Goal: Navigation & Orientation: Find specific page/section

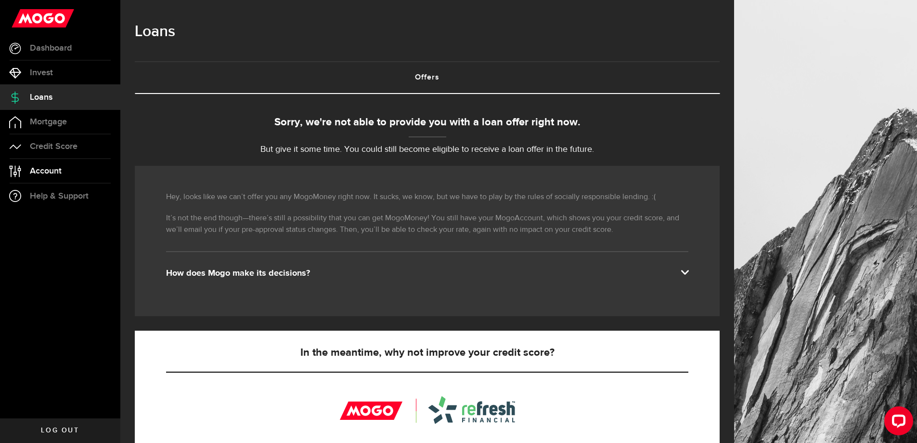
click at [56, 163] on link "Account Compte" at bounding box center [60, 171] width 120 height 24
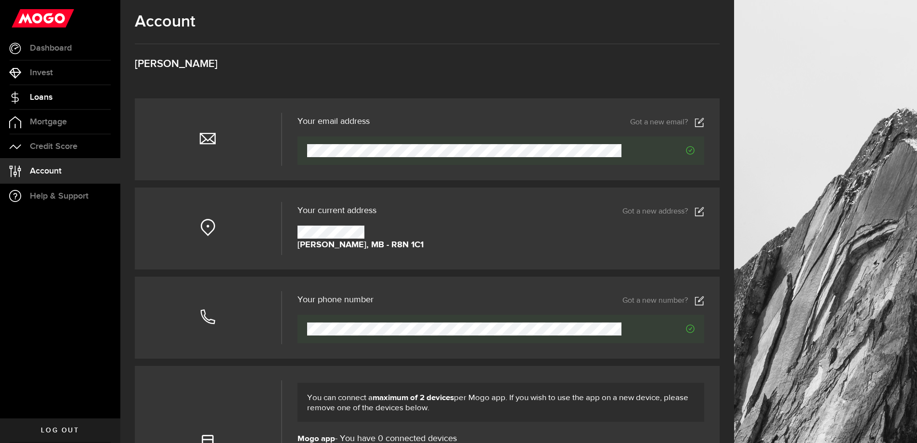
click at [36, 99] on span "Loans" at bounding box center [41, 97] width 23 height 9
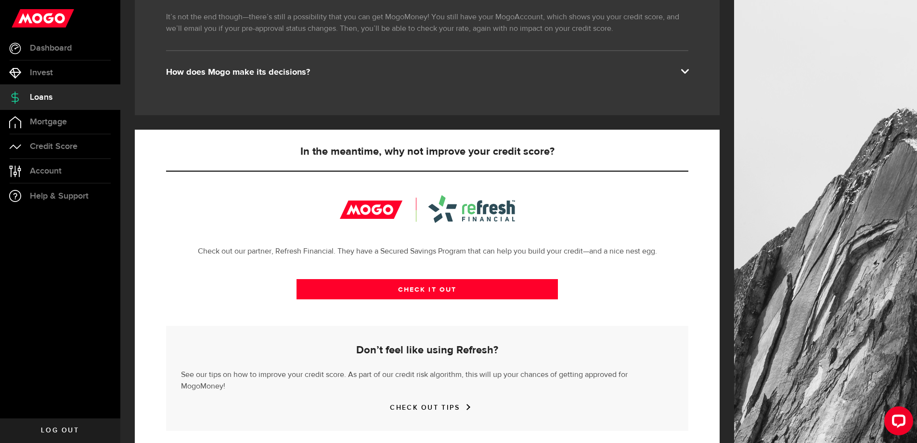
scroll to position [208, 0]
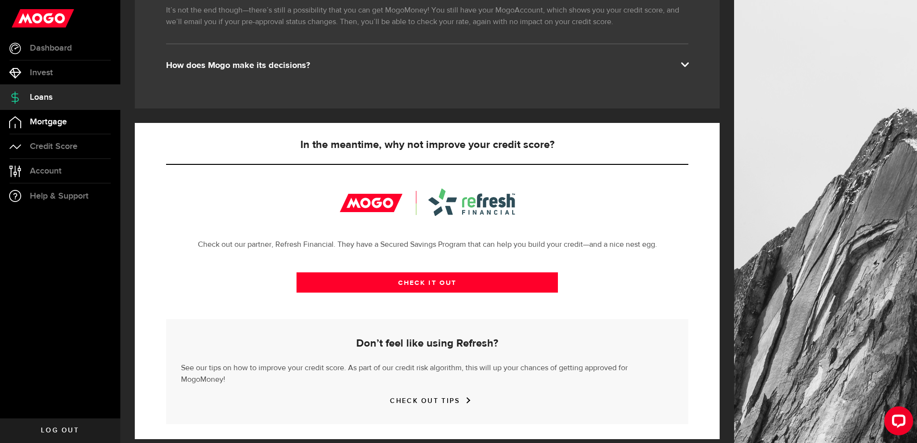
click at [34, 124] on span "Mortgage" at bounding box center [48, 121] width 37 height 9
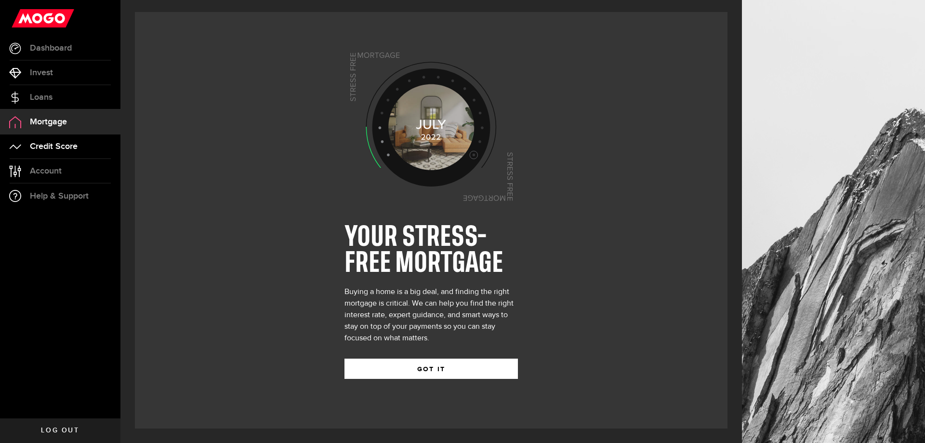
click at [72, 150] on span "Credit Score" at bounding box center [54, 146] width 48 height 9
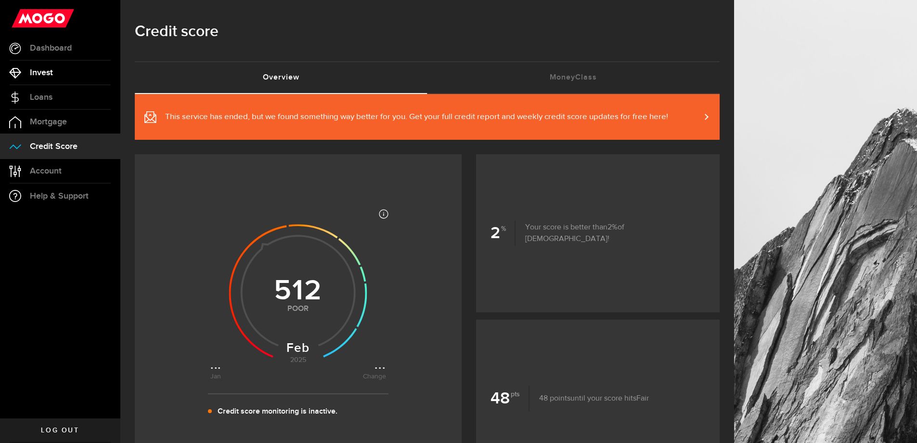
click at [52, 71] on span "Invest" at bounding box center [41, 72] width 23 height 9
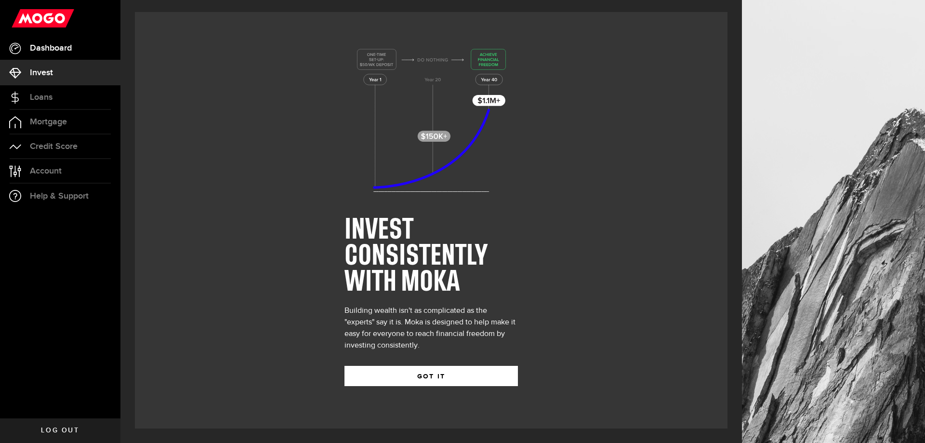
click at [70, 51] on span "Dashboard" at bounding box center [51, 48] width 42 height 9
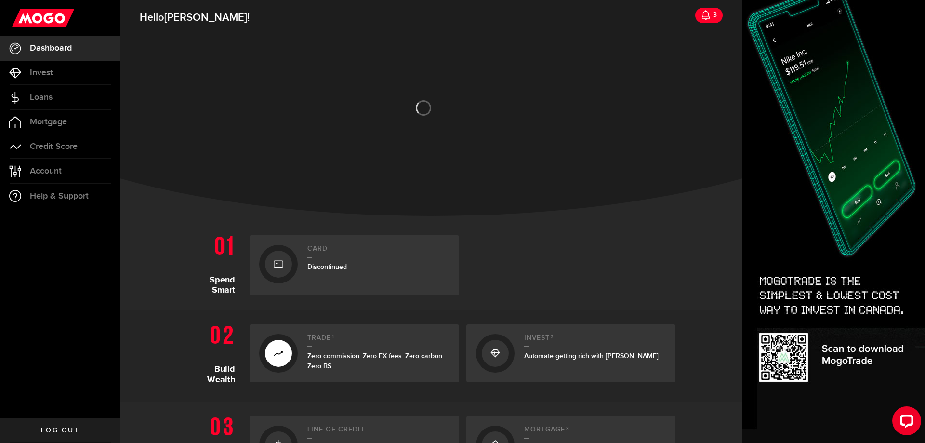
click at [318, 268] on span "Discontinued" at bounding box center [326, 266] width 39 height 8
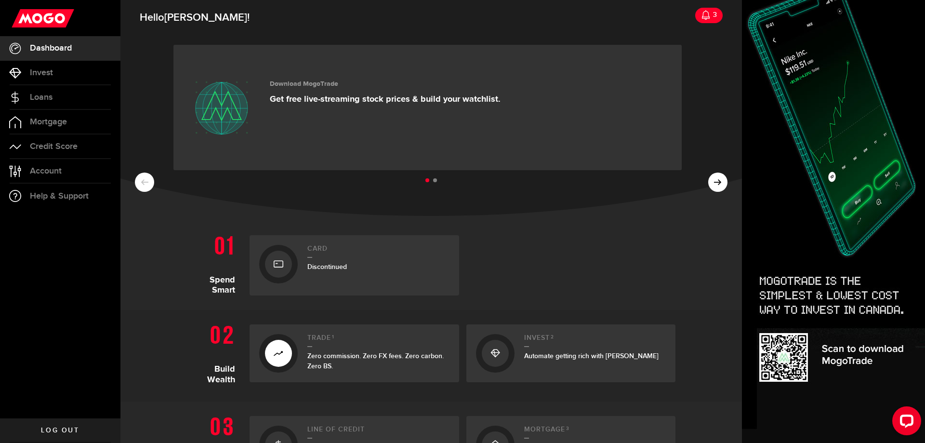
click at [319, 268] on span "Discontinued" at bounding box center [326, 266] width 39 height 8
click at [714, 182] on ul at bounding box center [431, 180] width 592 height 13
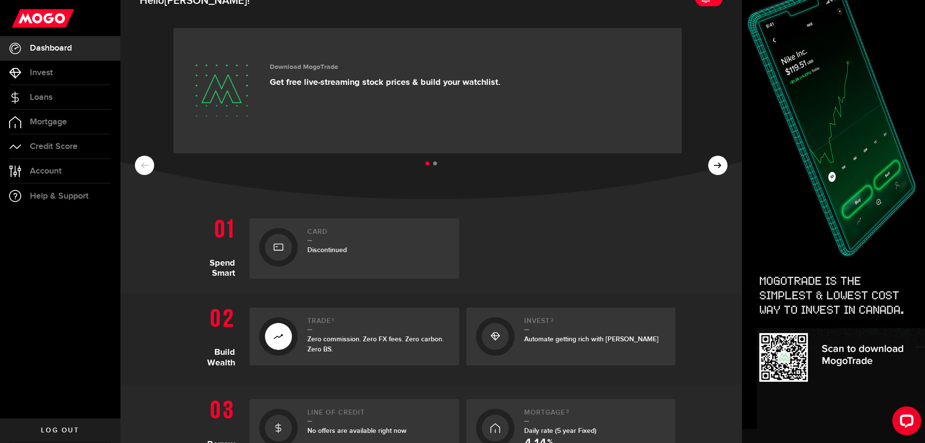
scroll to position [193, 0]
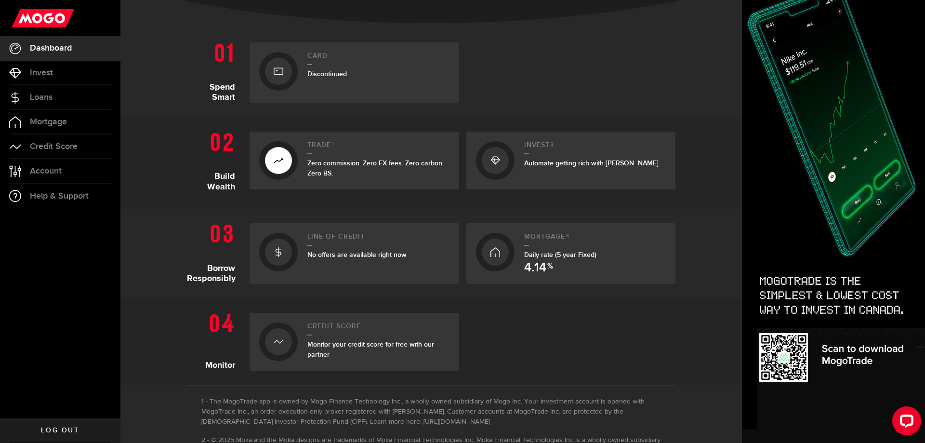
click at [334, 262] on div "Line of credit No offers are available right now" at bounding box center [378, 253] width 142 height 41
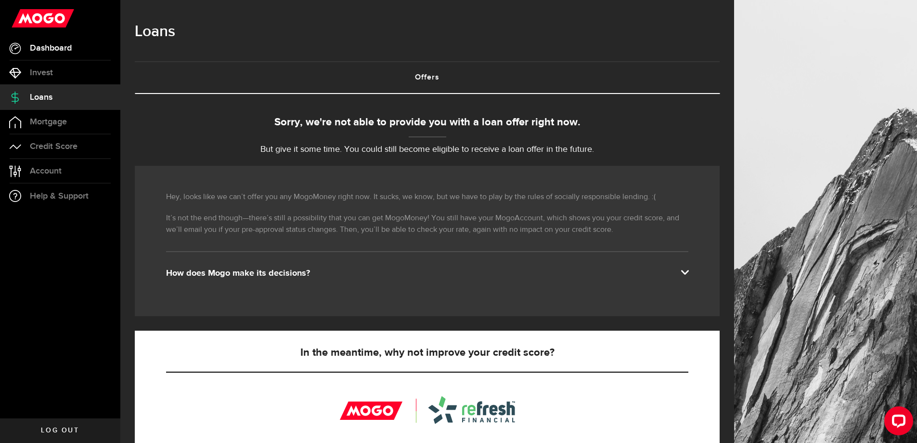
click at [53, 49] on span "Dashboard" at bounding box center [51, 48] width 42 height 9
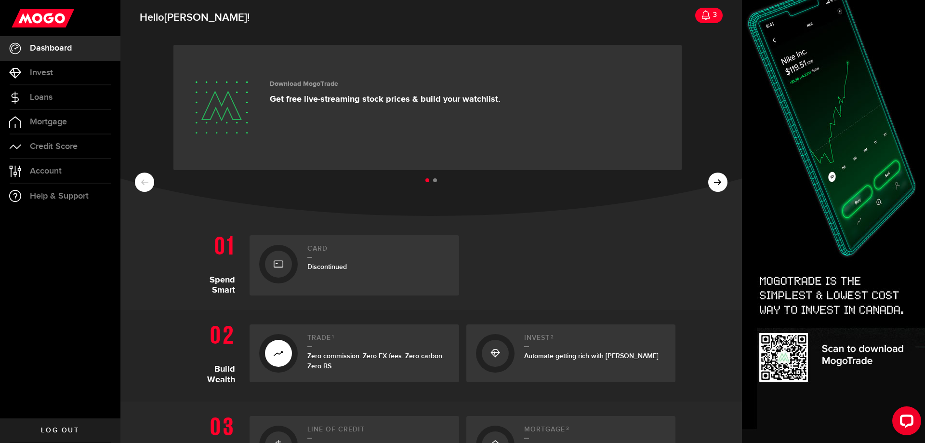
click at [702, 18] on use at bounding box center [706, 15] width 8 height 10
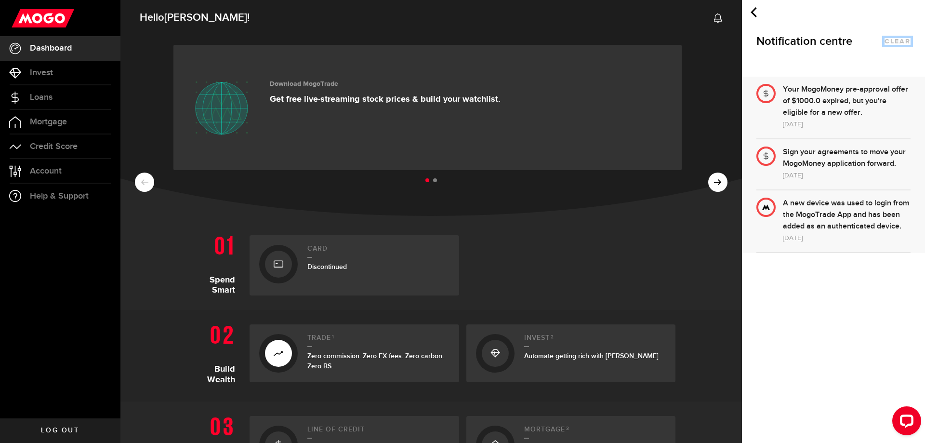
click at [898, 43] on button "clear" at bounding box center [897, 41] width 26 height 7
click at [813, 101] on div "Your MogoMoney pre-approval offer of $1000.0 expired, but you're eligible for a…" at bounding box center [846, 101] width 128 height 35
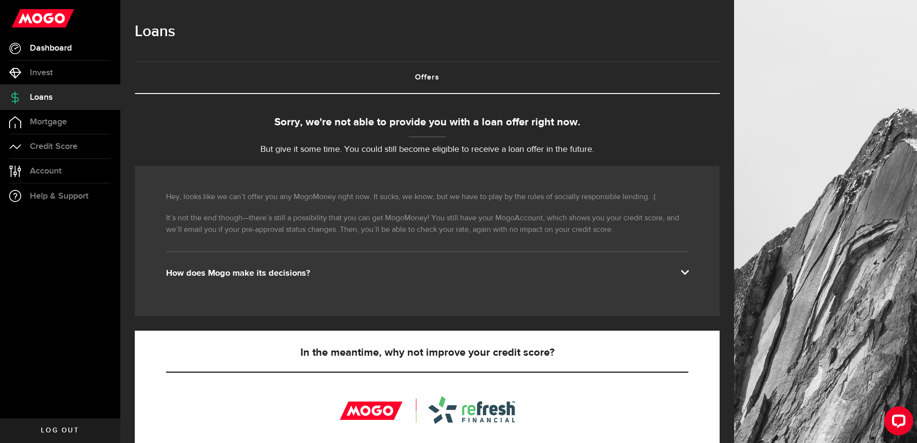
click at [50, 50] on span "Dashboard" at bounding box center [51, 48] width 42 height 9
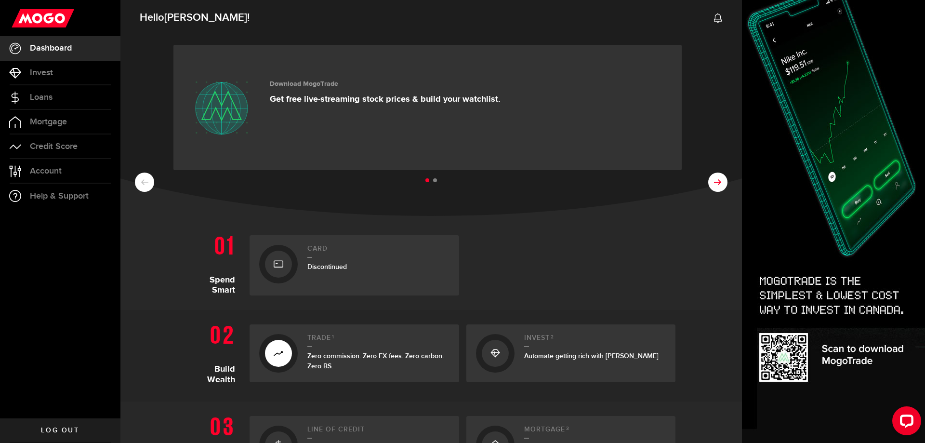
click at [710, 188] on button at bounding box center [717, 181] width 19 height 19
click at [710, 185] on ul at bounding box center [431, 180] width 592 height 13
click at [143, 184] on ul at bounding box center [431, 180] width 592 height 13
click at [141, 179] on ul at bounding box center [431, 180] width 592 height 13
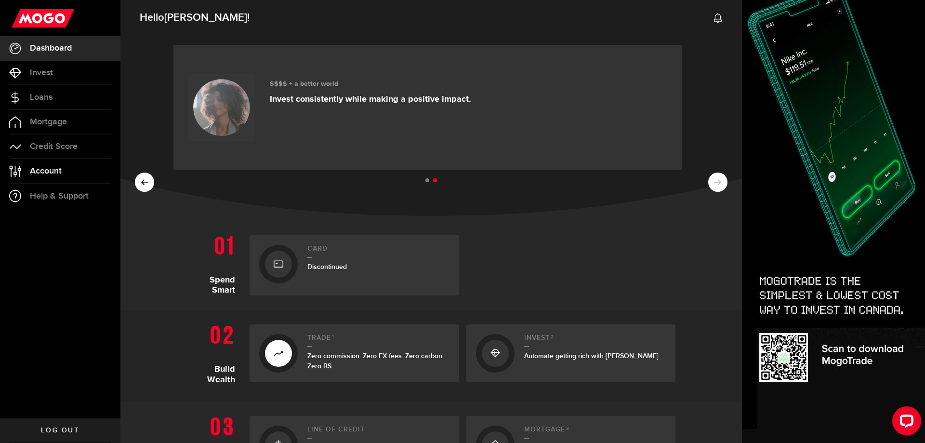
click at [49, 167] on span "Account" at bounding box center [46, 171] width 32 height 9
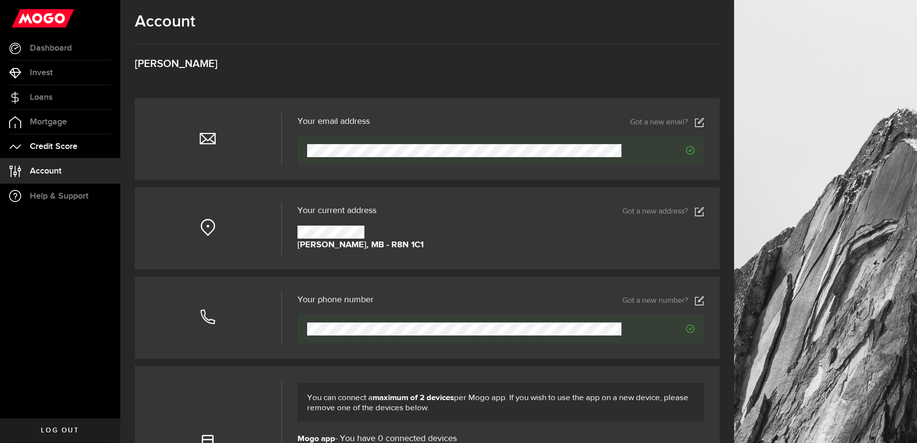
click at [42, 148] on span "Credit Score" at bounding box center [54, 146] width 48 height 9
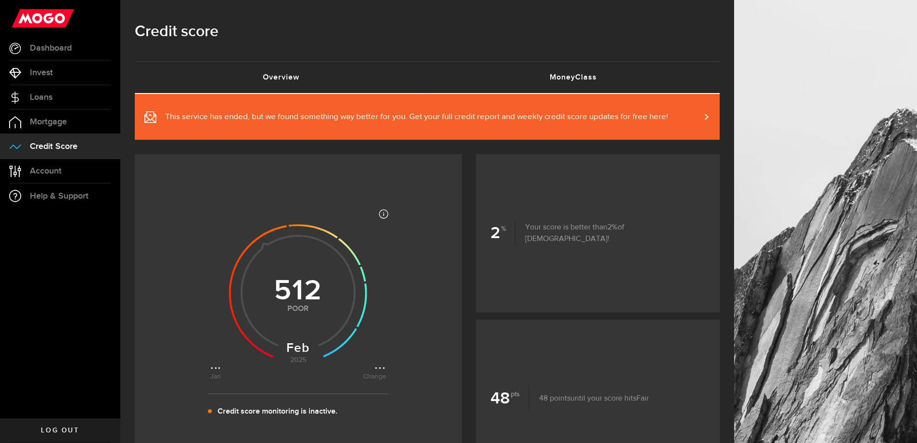
click at [585, 73] on link "MoneyClass (requires attention)" at bounding box center [574, 77] width 293 height 31
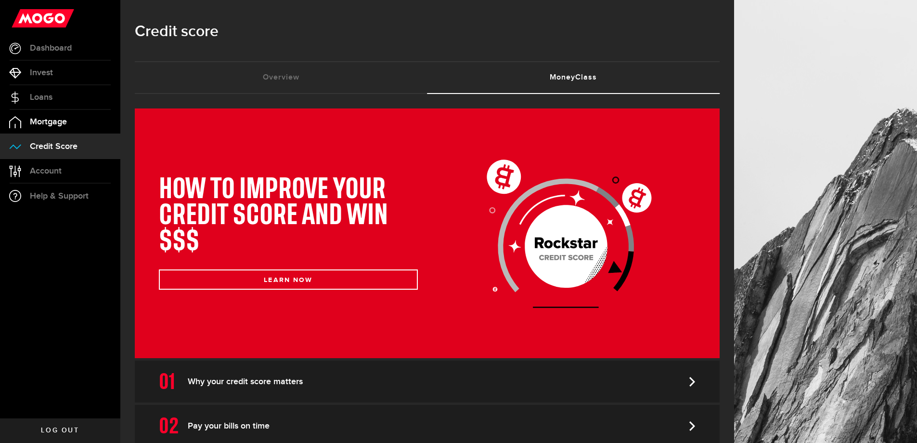
click at [40, 118] on span "Mortgage" at bounding box center [48, 121] width 37 height 9
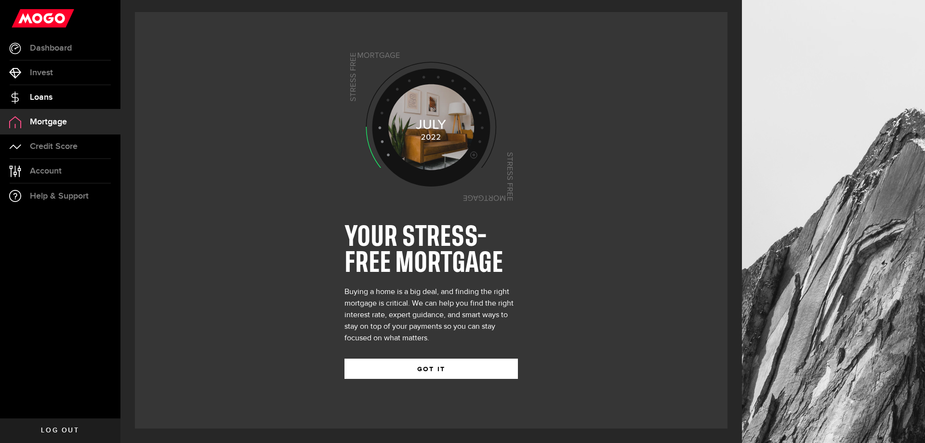
click at [61, 101] on link "Loans" at bounding box center [60, 97] width 120 height 24
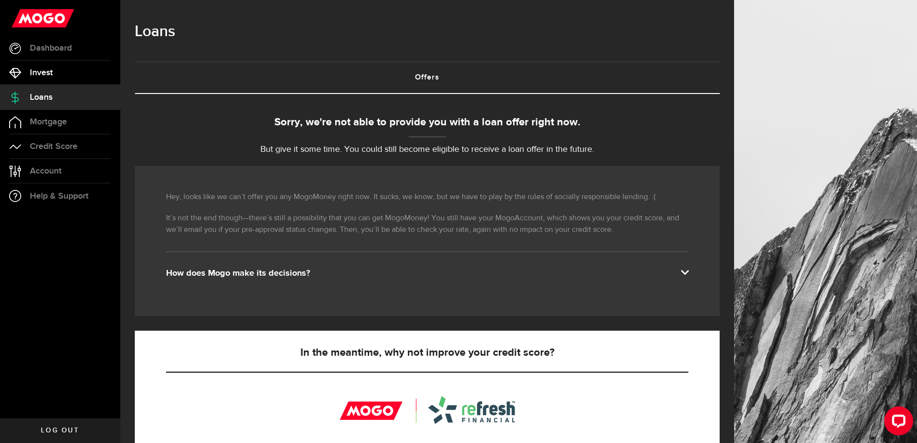
click at [60, 79] on link "Invest" at bounding box center [60, 73] width 120 height 24
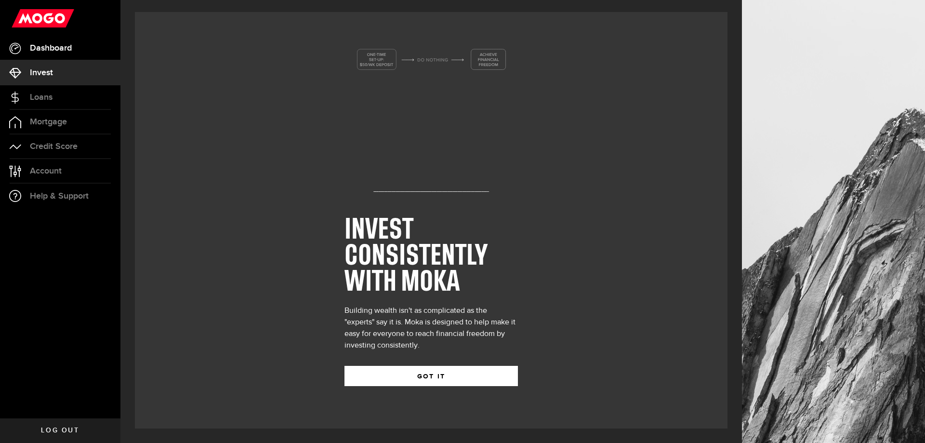
click at [66, 46] on span "Dashboard" at bounding box center [51, 48] width 42 height 9
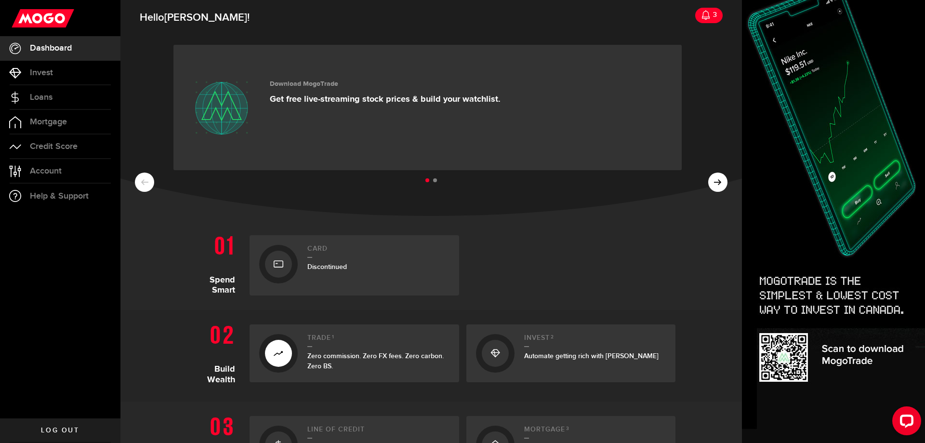
click at [59, 18] on use at bounding box center [43, 18] width 63 height 18
